Goal: Task Accomplishment & Management: Use online tool/utility

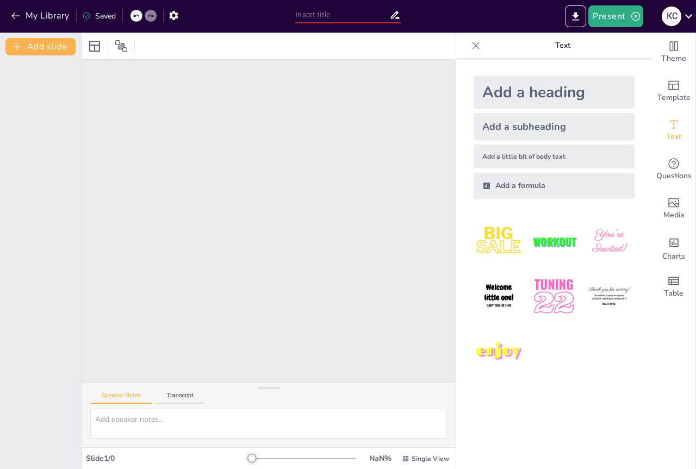
click at [402, 122] on div at bounding box center [269, 221] width 374 height 323
click at [580, 14] on icon "Export to PowerPoint" at bounding box center [575, 16] width 11 height 11
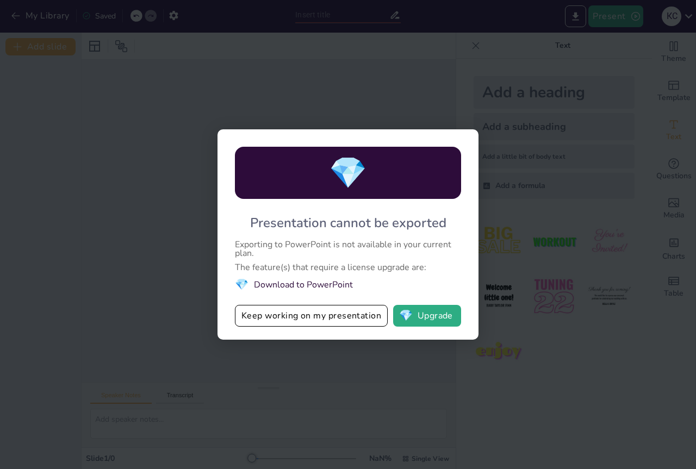
click at [398, 30] on div "💎 Presentation cannot be exported Exporting to PowerPoint is not available in y…" at bounding box center [348, 234] width 696 height 469
click at [2, 190] on div "💎 Presentation cannot be exported Exporting to PowerPoint is not available in y…" at bounding box center [348, 234] width 696 height 469
click at [120, 214] on div "💎 Presentation cannot be exported Exporting to PowerPoint is not available in y…" at bounding box center [348, 234] width 696 height 469
click at [425, 323] on button "💎 Upgrade" at bounding box center [427, 316] width 68 height 22
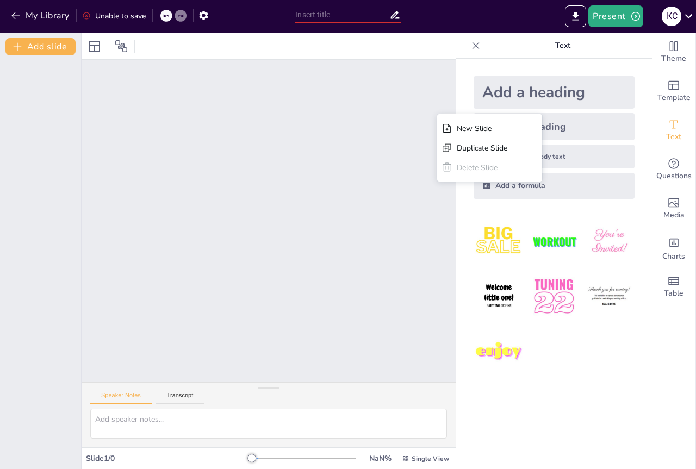
click at [249, 164] on div "New Slide Duplicate Slide Delete Slide" at bounding box center [269, 221] width 374 height 323
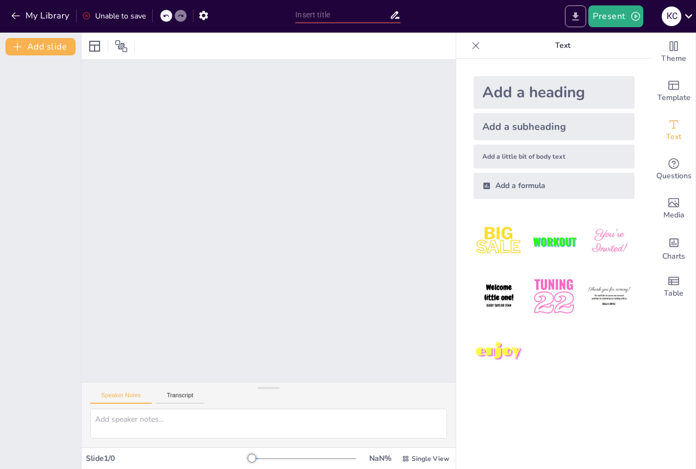
click at [575, 18] on icon "Export to PowerPoint" at bounding box center [575, 16] width 11 height 11
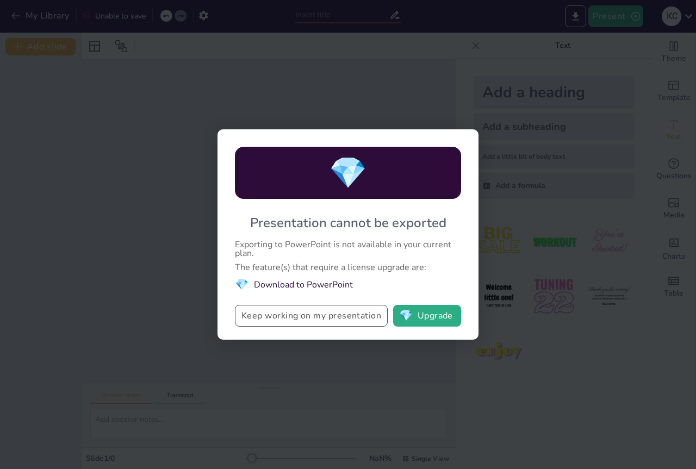
click at [381, 317] on button "Keep working on my presentation" at bounding box center [311, 316] width 153 height 22
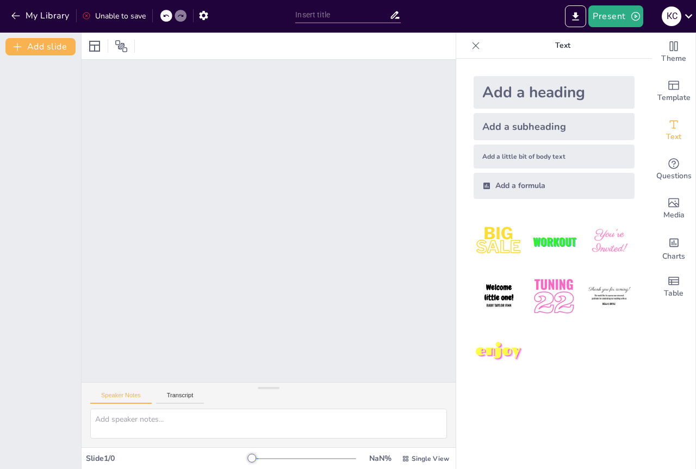
click at [381, 317] on div at bounding box center [269, 221] width 374 height 323
click at [69, 121] on div at bounding box center [40, 262] width 81 height 414
click at [88, 53] on div at bounding box center [94, 46] width 17 height 17
click at [530, 240] on img at bounding box center [554, 241] width 51 height 51
click at [57, 44] on button "Add slide" at bounding box center [40, 46] width 70 height 17
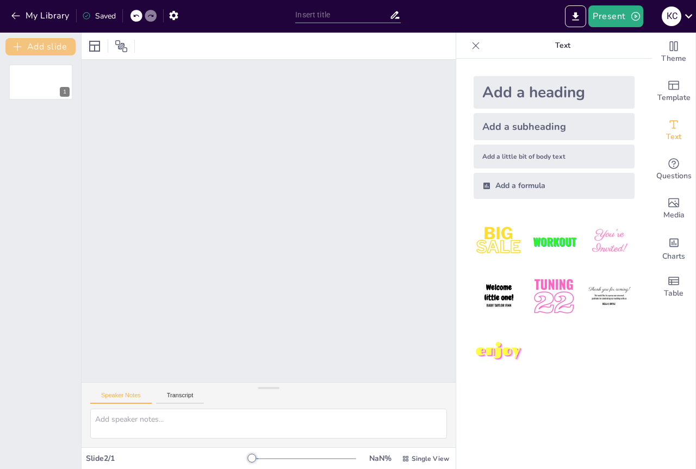
click at [57, 44] on button "Add slide" at bounding box center [40, 46] width 70 height 17
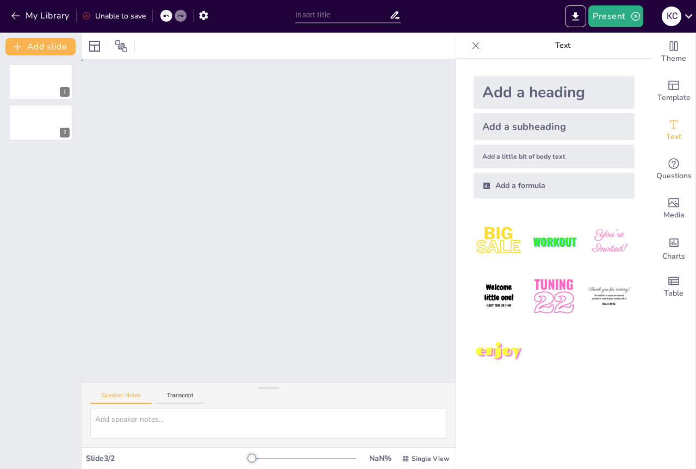
click at [296, 80] on div "Slide 1 Slide 2" at bounding box center [269, 221] width 374 height 323
click at [20, 16] on icon "button" at bounding box center [15, 15] width 11 height 11
